Goal: Communication & Community: Answer question/provide support

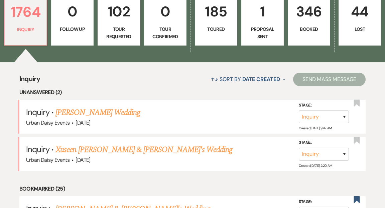
scroll to position [209, 0]
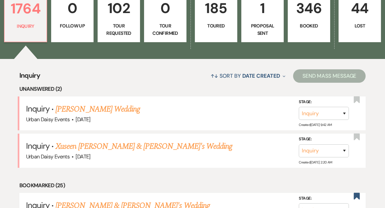
click at [107, 103] on link "[PERSON_NAME] Wedding" at bounding box center [98, 109] width 85 height 12
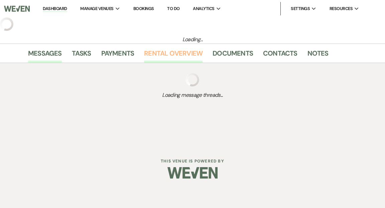
select select "5"
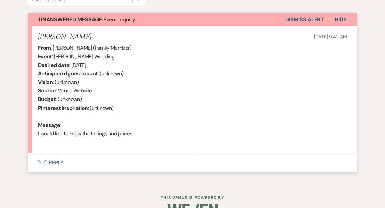
scroll to position [253, 0]
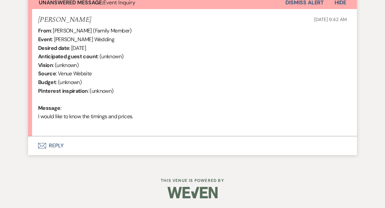
click at [57, 145] on button "Envelope Reply" at bounding box center [192, 145] width 329 height 19
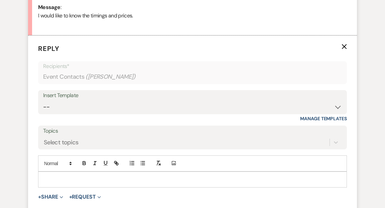
scroll to position [354, 0]
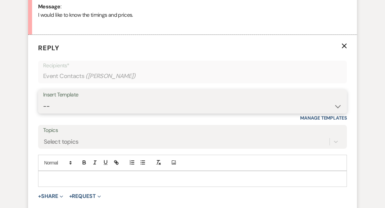
click at [336, 106] on select "-- Payment Past Due Rental Agreement and First Payment Urban Daisy Initial Resp…" at bounding box center [192, 106] width 299 height 13
select select "1243"
click at [43, 100] on select "-- Payment Past Due Rental Agreement and First Payment Urban Daisy Initial Resp…" at bounding box center [192, 106] width 299 height 13
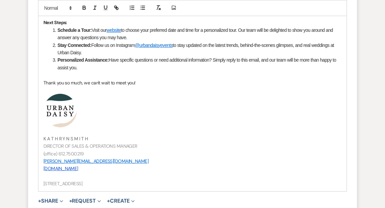
scroll to position [719, 0]
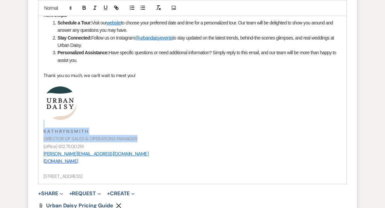
drag, startPoint x: 138, startPoint y: 137, endPoint x: 93, endPoint y: 125, distance: 47.5
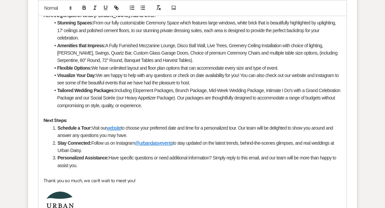
scroll to position [798, 0]
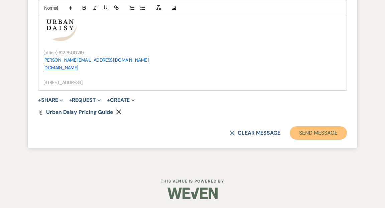
click at [324, 132] on button "Send Message" at bounding box center [318, 132] width 57 height 13
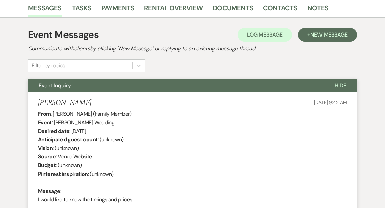
scroll to position [0, 0]
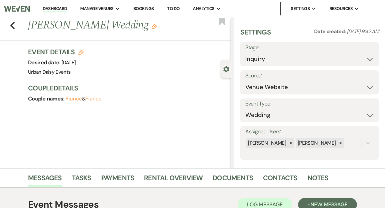
click at [46, 9] on link "Dashboard" at bounding box center [55, 9] width 24 height 6
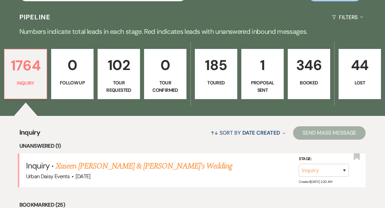
scroll to position [178, 0]
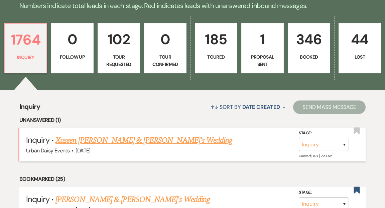
click at [95, 134] on link "Xuseen [PERSON_NAME] & [PERSON_NAME]'s Wedding" at bounding box center [144, 140] width 177 height 12
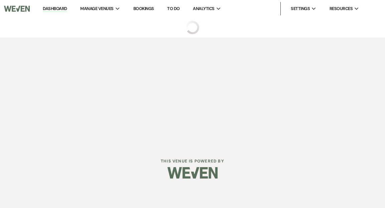
select select "5"
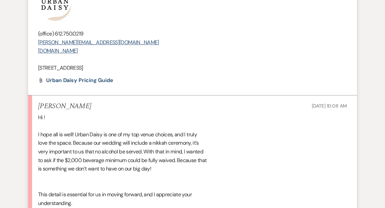
scroll to position [888, 0]
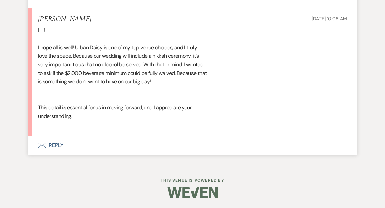
click at [58, 145] on button "Envelope Reply" at bounding box center [192, 145] width 329 height 19
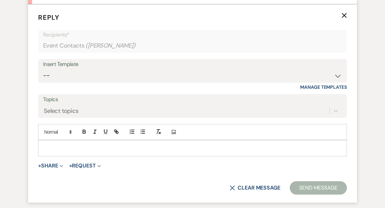
scroll to position [1019, 0]
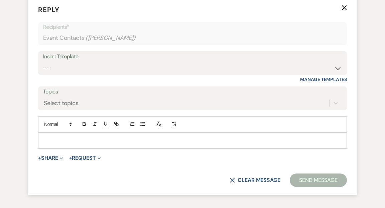
click at [51, 144] on p at bounding box center [192, 139] width 298 height 7
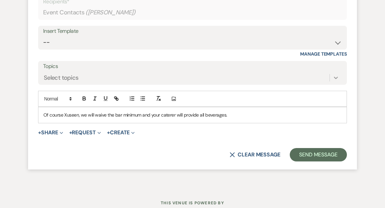
scroll to position [1037, 0]
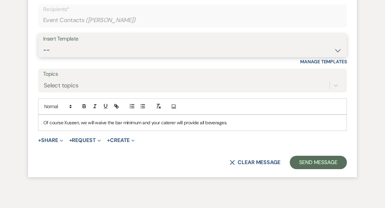
click at [339, 57] on select "-- Payment Past Due Rental Agreement and First Payment Urban Daisy Initial Resp…" at bounding box center [192, 49] width 299 height 13
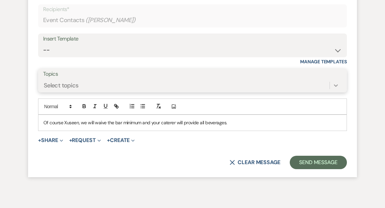
click at [335, 89] on icon at bounding box center [336, 85] width 7 height 7
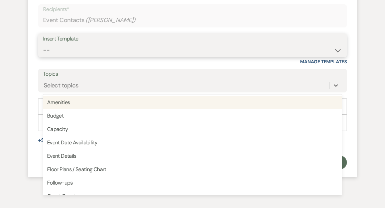
click at [339, 57] on select "-- Payment Past Due Rental Agreement and First Payment Urban Daisy Initial Resp…" at bounding box center [192, 49] width 299 height 13
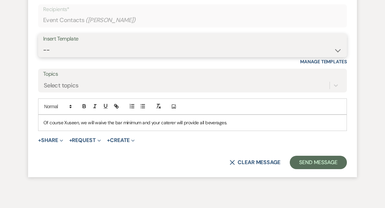
click at [43, 52] on select "-- Payment Past Due Rental Agreement and First Payment Urban Daisy Initial Resp…" at bounding box center [192, 49] width 299 height 13
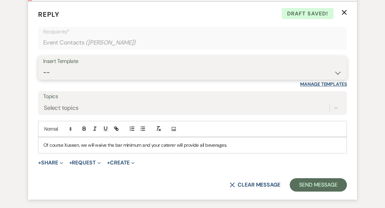
scroll to position [1017, 0]
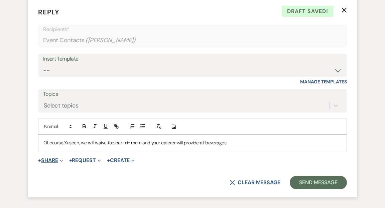
click at [59, 163] on button "+ Share Expand" at bounding box center [50, 160] width 25 height 5
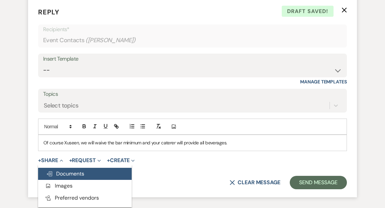
click at [64, 177] on span "Doc Upload Documents" at bounding box center [65, 173] width 38 height 7
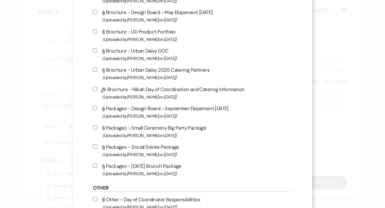
scroll to position [450, 0]
click at [97, 91] on input "Pencil Brochure - Nikah Day of Coordination and Catering Information (Uploaded …" at bounding box center [95, 88] width 4 height 4
checkbox input "true"
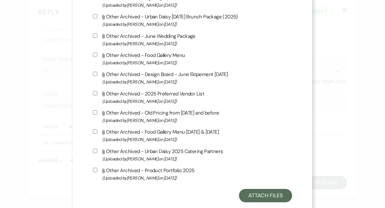
scroll to position [1128, 0]
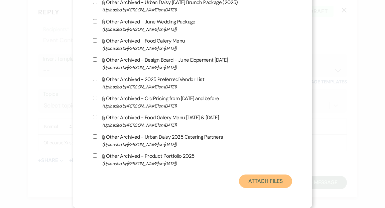
click at [251, 180] on button "Attach Files" at bounding box center [265, 180] width 53 height 13
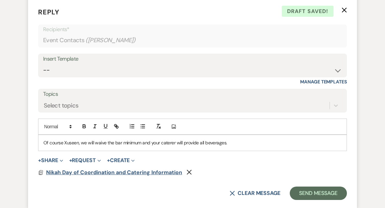
click at [151, 176] on span "Nikah Day of Coordination and Catering Information" at bounding box center [114, 172] width 136 height 7
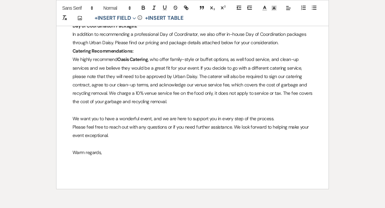
scroll to position [0, 0]
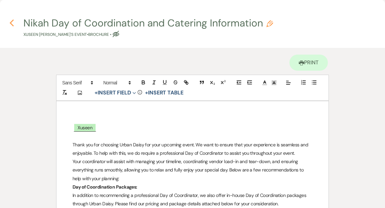
click at [12, 22] on icon "Previous" at bounding box center [11, 23] width 5 height 8
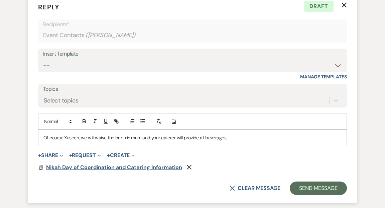
scroll to position [1022, 0]
click at [189, 170] on icon "Remove" at bounding box center [189, 167] width 5 height 5
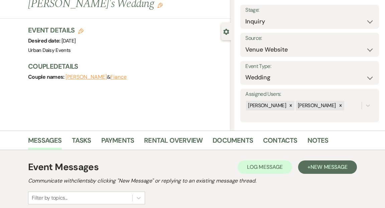
scroll to position [0, 0]
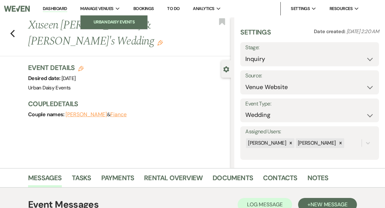
click at [108, 22] on li "Urban Daisy Events" at bounding box center [114, 22] width 60 height 7
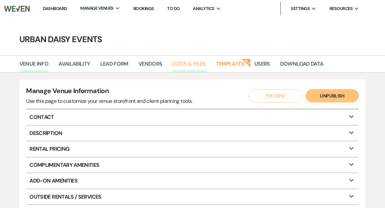
click at [192, 64] on link "Docs & Files" at bounding box center [188, 66] width 33 height 13
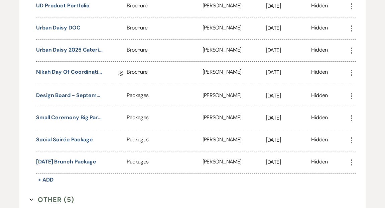
scroll to position [706, 0]
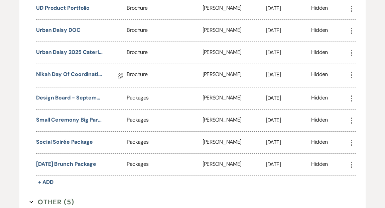
click at [351, 71] on icon "More" at bounding box center [352, 75] width 8 height 8
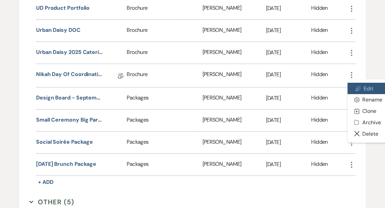
click at [370, 83] on link "Pencil Edit" at bounding box center [368, 88] width 41 height 11
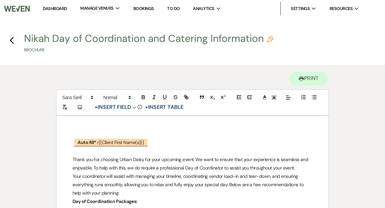
click at [38, 38] on button "Nikah Day of Coordination and Catering Information Pencil Brochure" at bounding box center [149, 43] width 250 height 20
select select "43"
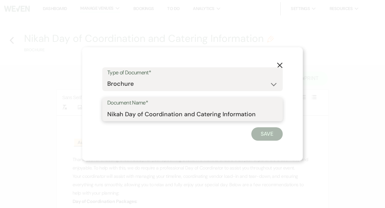
click at [116, 114] on input "Nikah Day of Coordination and Catering Information" at bounding box center [192, 113] width 171 height 13
type input "Nikkah Day of Coordination and Catering Information"
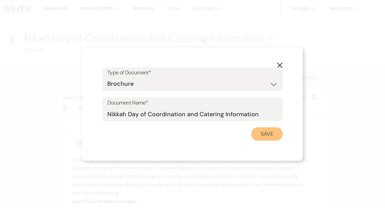
click at [271, 134] on button "Save" at bounding box center [267, 133] width 31 height 13
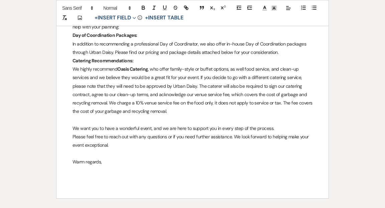
scroll to position [166, 0]
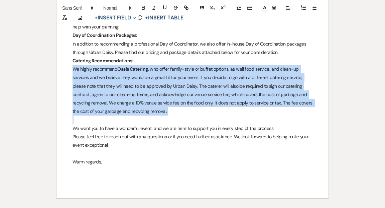
drag, startPoint x: 73, startPoint y: 68, endPoint x: 164, endPoint y: 118, distance: 104.1
click at [164, 118] on div "﻿ Auto fill* : {{Client First Name(s)}} ﻿ Thank you for choosing Urban Daisy fo…" at bounding box center [193, 74] width 272 height 249
copy p "We highly recommend Oasis Catering , who offer family-style or buffet options, …"
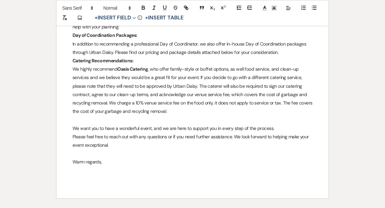
click at [41, 80] on div "Printer Print Add Photo + Insert Field Expand Standard Field Smart Field Signat…" at bounding box center [192, 58] width 385 height 319
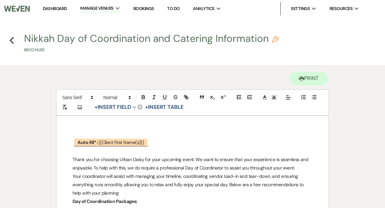
click at [55, 8] on link "Dashboard" at bounding box center [55, 9] width 24 height 6
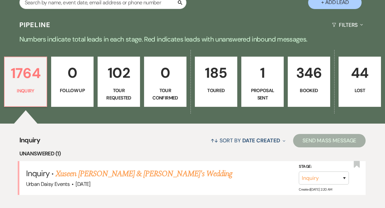
scroll to position [173, 0]
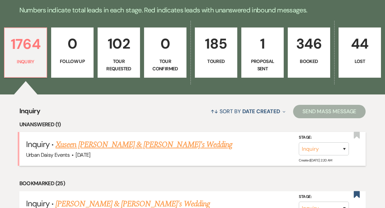
click at [79, 138] on link "Xuseen [PERSON_NAME] & [PERSON_NAME]'s Wedding" at bounding box center [144, 144] width 177 height 12
select select "5"
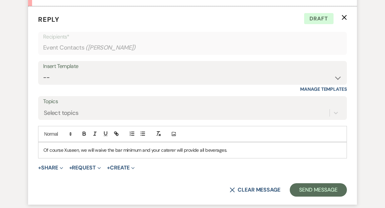
scroll to position [1019, 0]
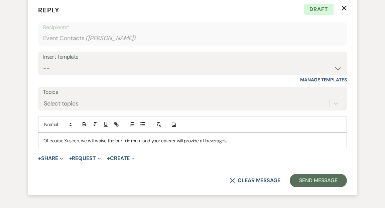
click at [236, 144] on p "Of course Xuseen, we will waive the bar minimum and your caterer will provide a…" at bounding box center [192, 140] width 298 height 7
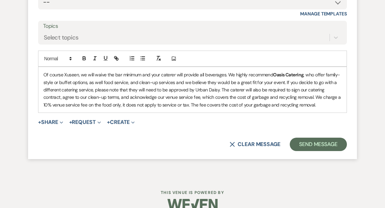
scroll to position [1086, 0]
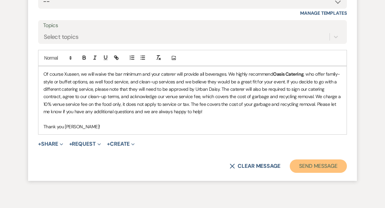
click at [316, 173] on button "Send Message" at bounding box center [318, 165] width 57 height 13
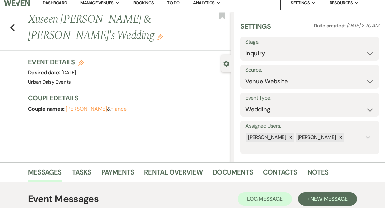
scroll to position [0, 0]
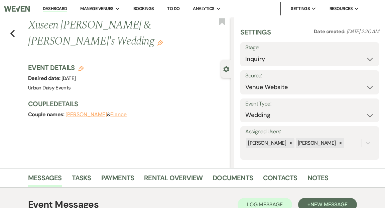
click at [60, 7] on link "Dashboard" at bounding box center [55, 9] width 24 height 6
